Goal: Find specific page/section: Find specific page/section

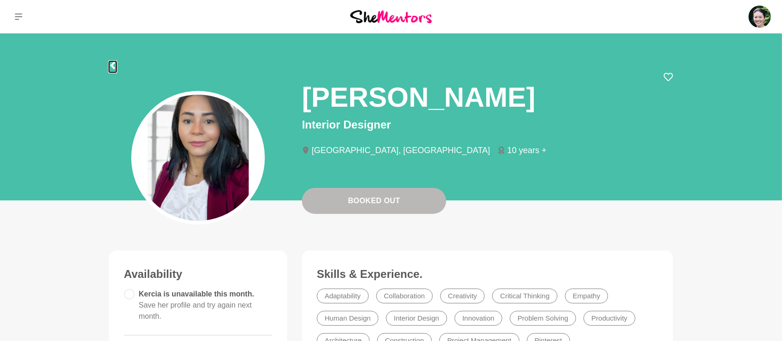
click at [111, 65] on icon at bounding box center [112, 65] width 5 height 7
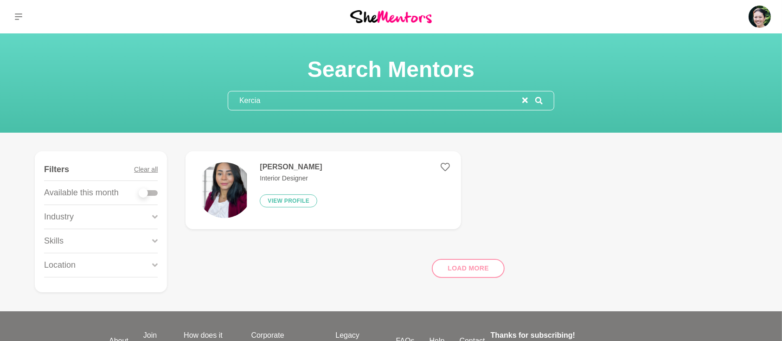
drag, startPoint x: 271, startPoint y: 101, endPoint x: 144, endPoint y: 96, distance: 126.8
click at [150, 99] on div "Search Mentors Kercia" at bounding box center [391, 83] width 760 height 55
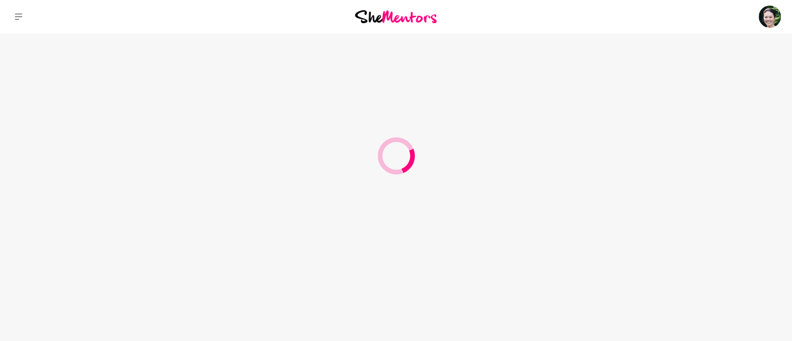
type input "[PERSON_NAME]"
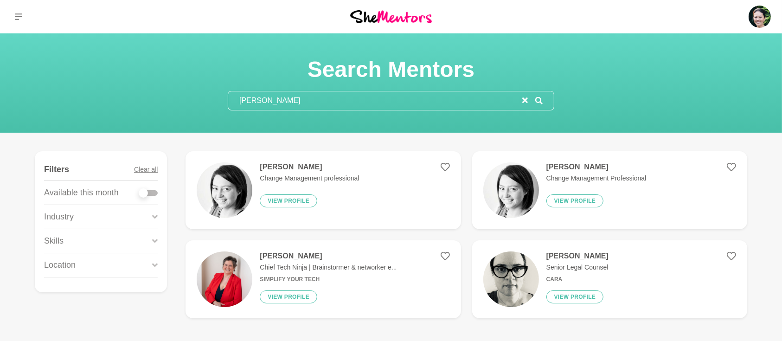
click at [276, 164] on h4 "[PERSON_NAME]" at bounding box center [309, 166] width 99 height 9
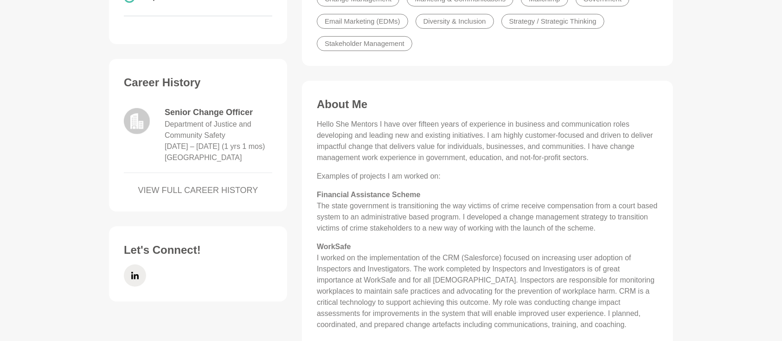
scroll to position [371, 0]
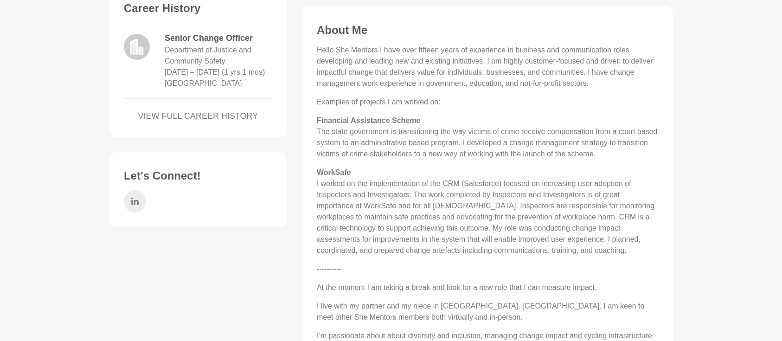
click at [137, 211] on icon at bounding box center [134, 201] width 7 height 22
